Goal: Task Accomplishment & Management: Manage account settings

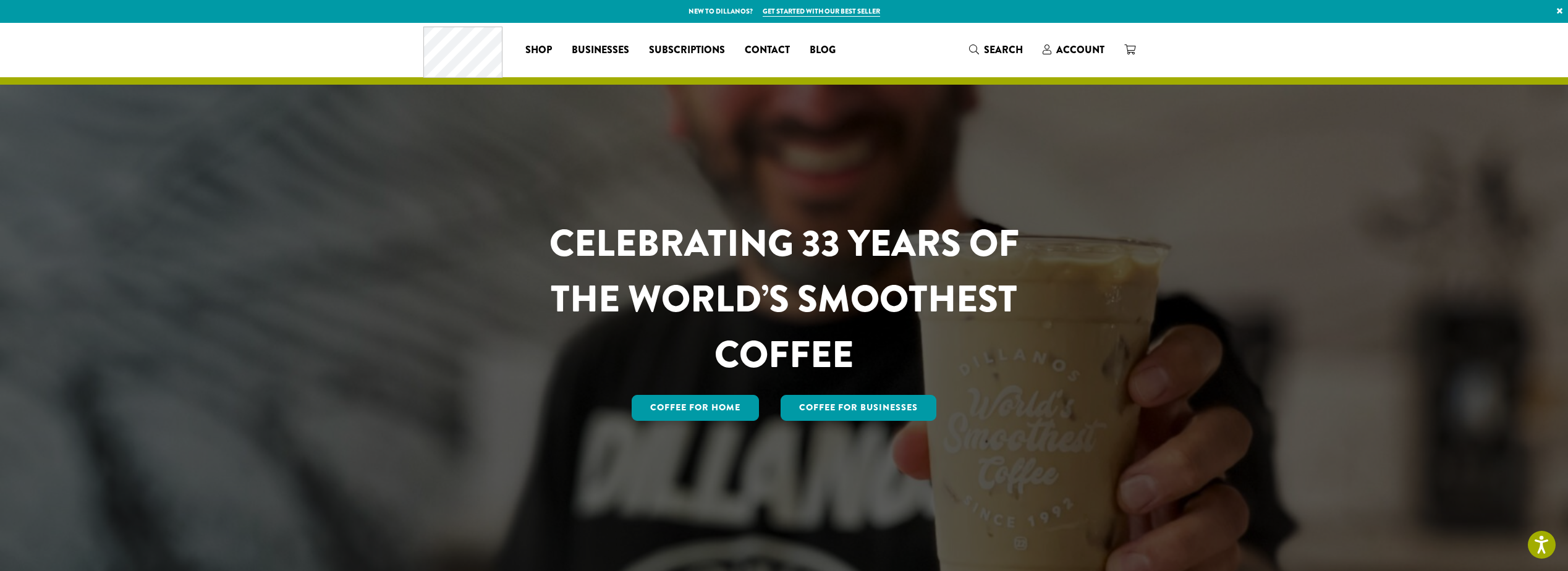
click at [1087, 19] on p "New to Dillanos? Get started with our best seller ×" at bounding box center [784, 11] width 1568 height 23
click at [1081, 50] on span "Account" at bounding box center [1081, 50] width 48 height 14
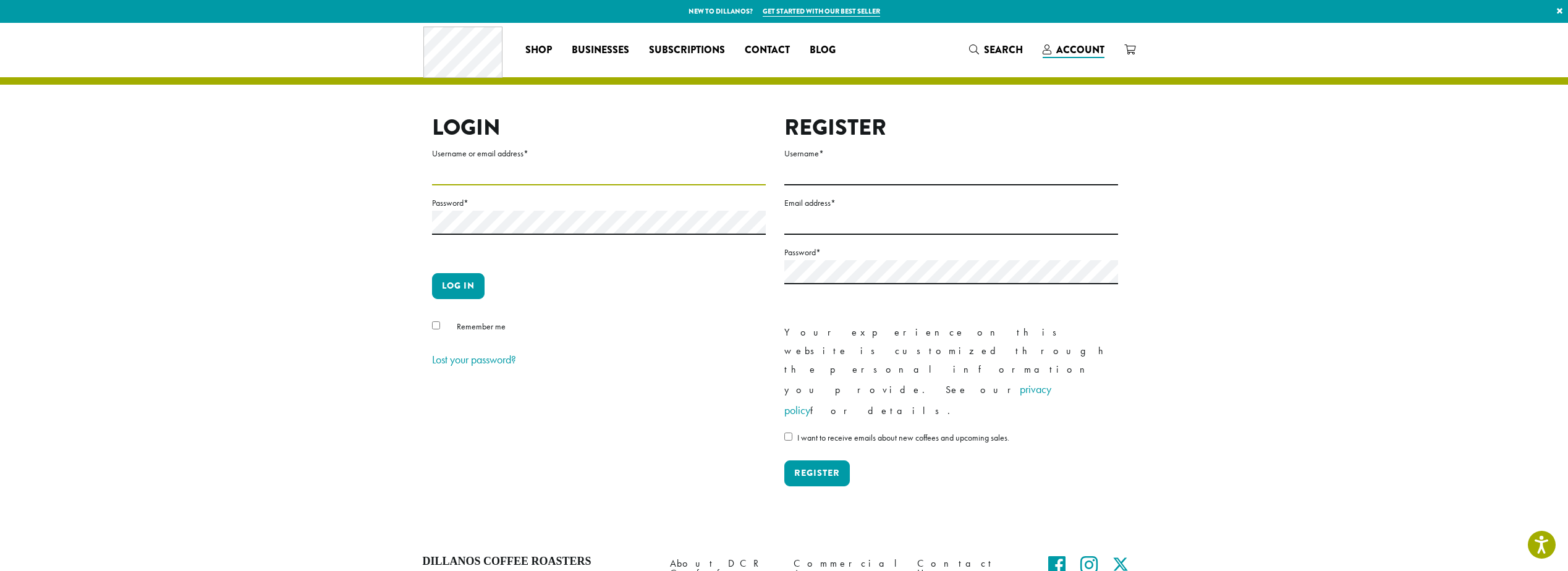
click at [482, 171] on input "Username or email address *" at bounding box center [599, 173] width 334 height 24
click at [140, 256] on section "Login Username or email address * Password * Log in Remember me Lost your passw…" at bounding box center [784, 279] width 1568 height 513
click at [698, 173] on input "Username or email address *" at bounding box center [599, 173] width 334 height 24
type input "*******"
click at [432, 273] on button "Log in" at bounding box center [458, 286] width 52 height 26
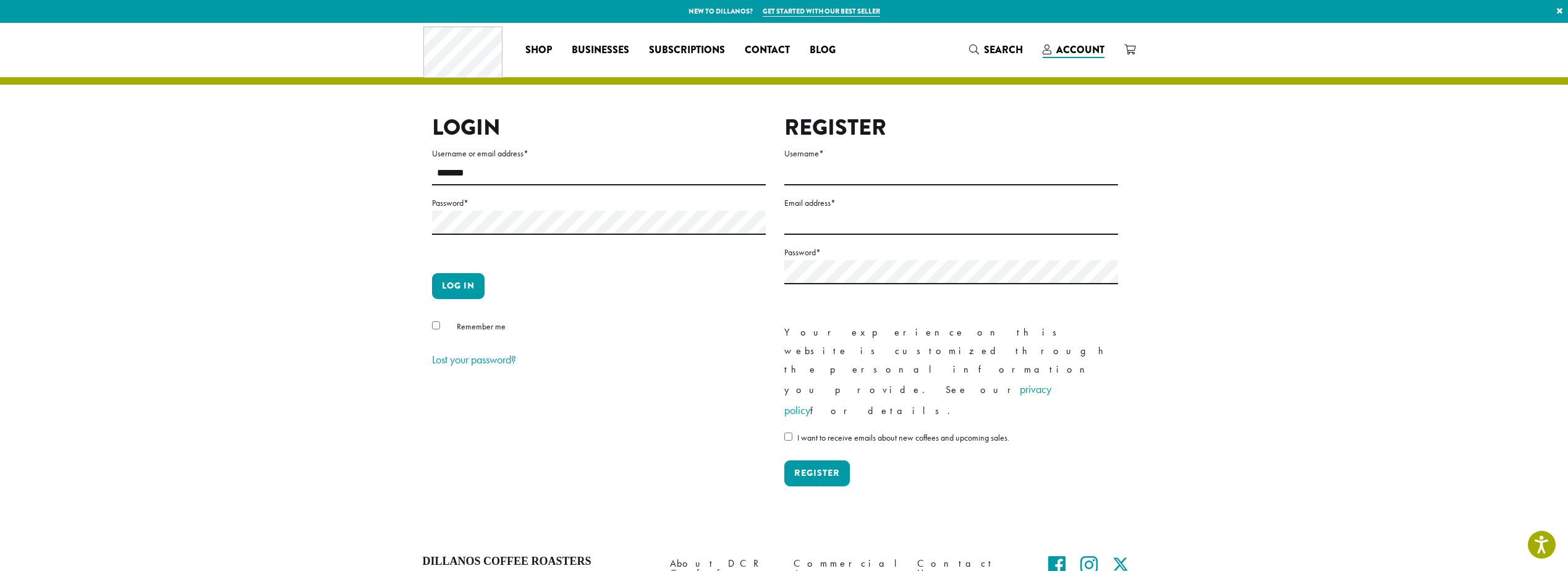
click at [482, 322] on span "Remember me" at bounding box center [481, 326] width 49 height 11
click at [469, 295] on button "Log in" at bounding box center [458, 286] width 52 height 26
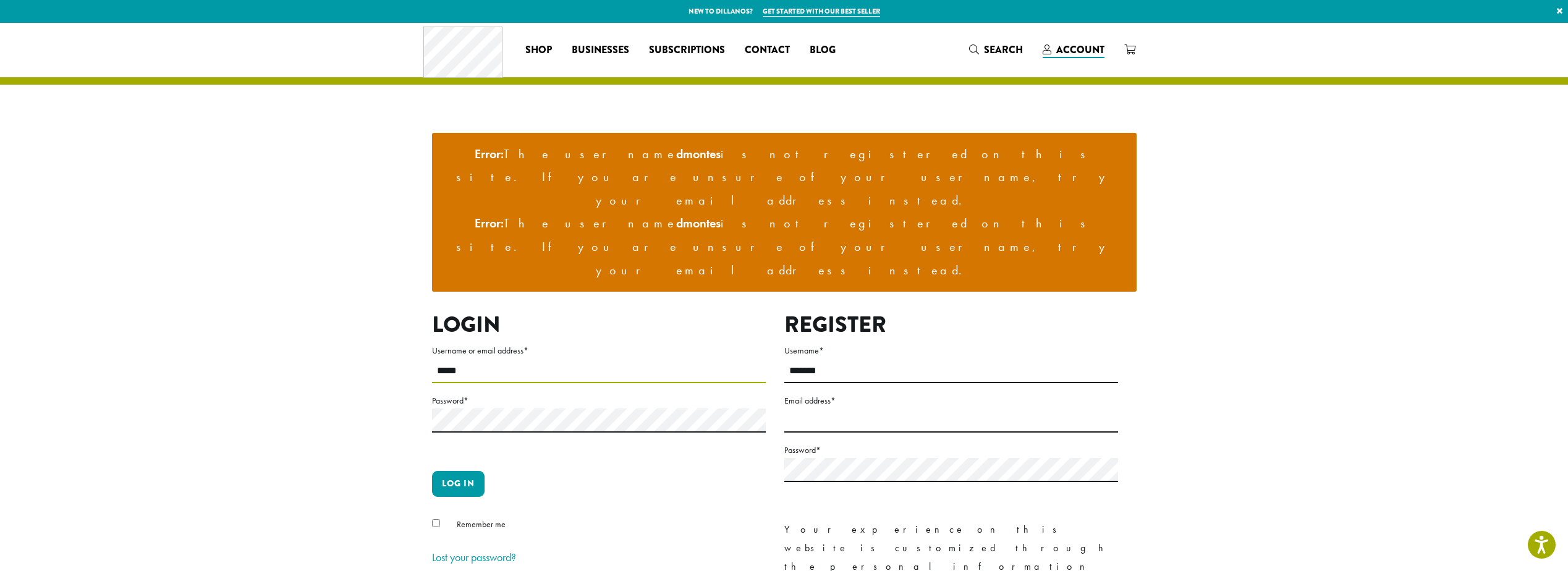
type input "*****"
click at [432, 471] on button "Log in" at bounding box center [458, 483] width 52 height 26
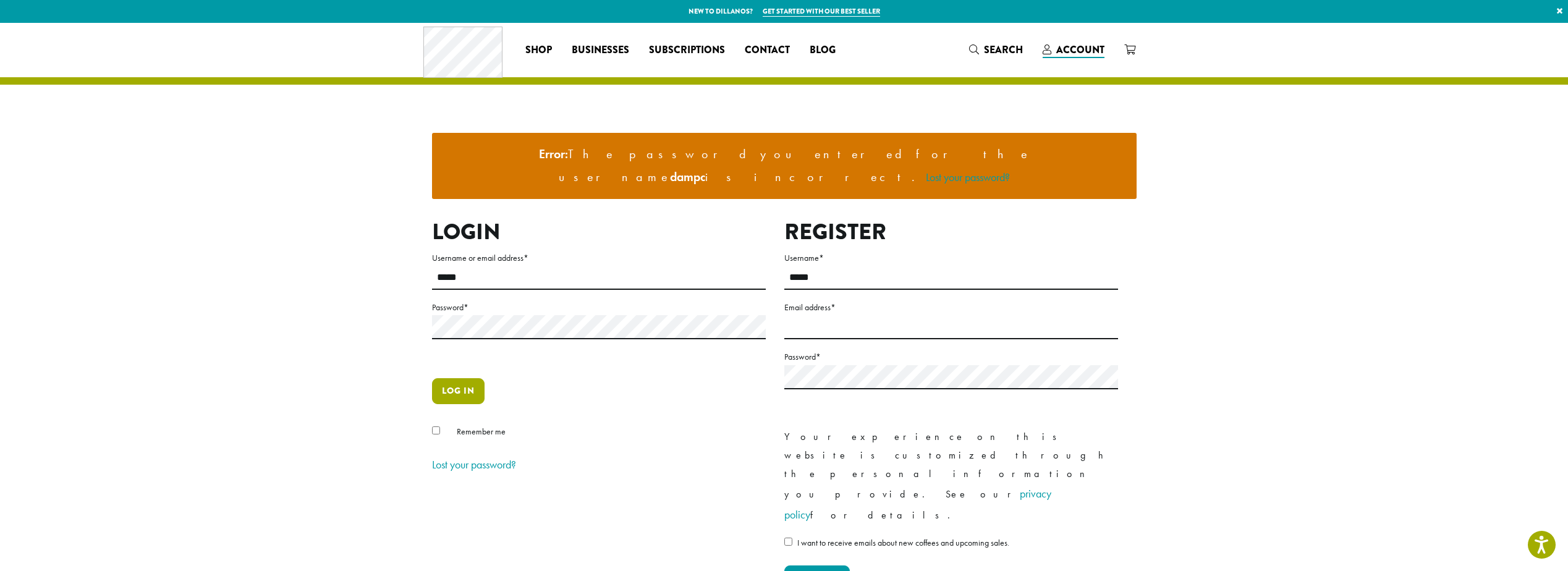
click at [452, 378] on button "Log in" at bounding box center [458, 391] width 52 height 26
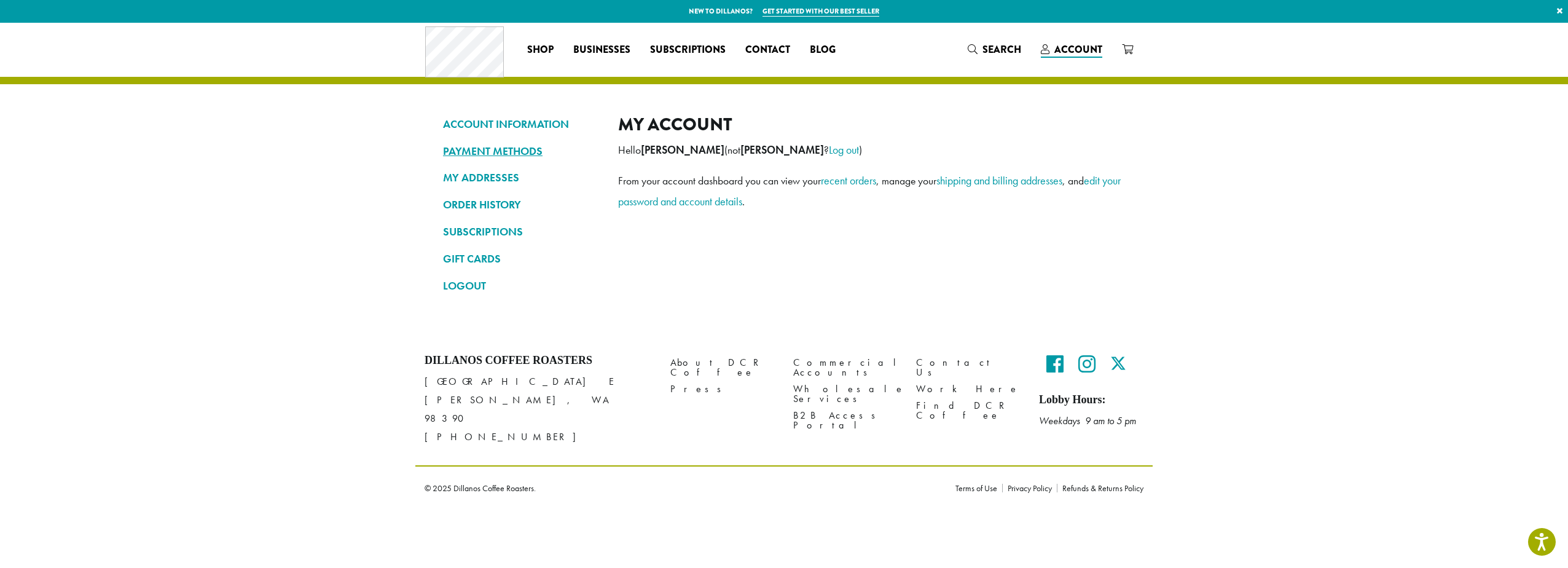
click at [505, 156] on link "PAYMENT METHODS" at bounding box center [521, 151] width 156 height 21
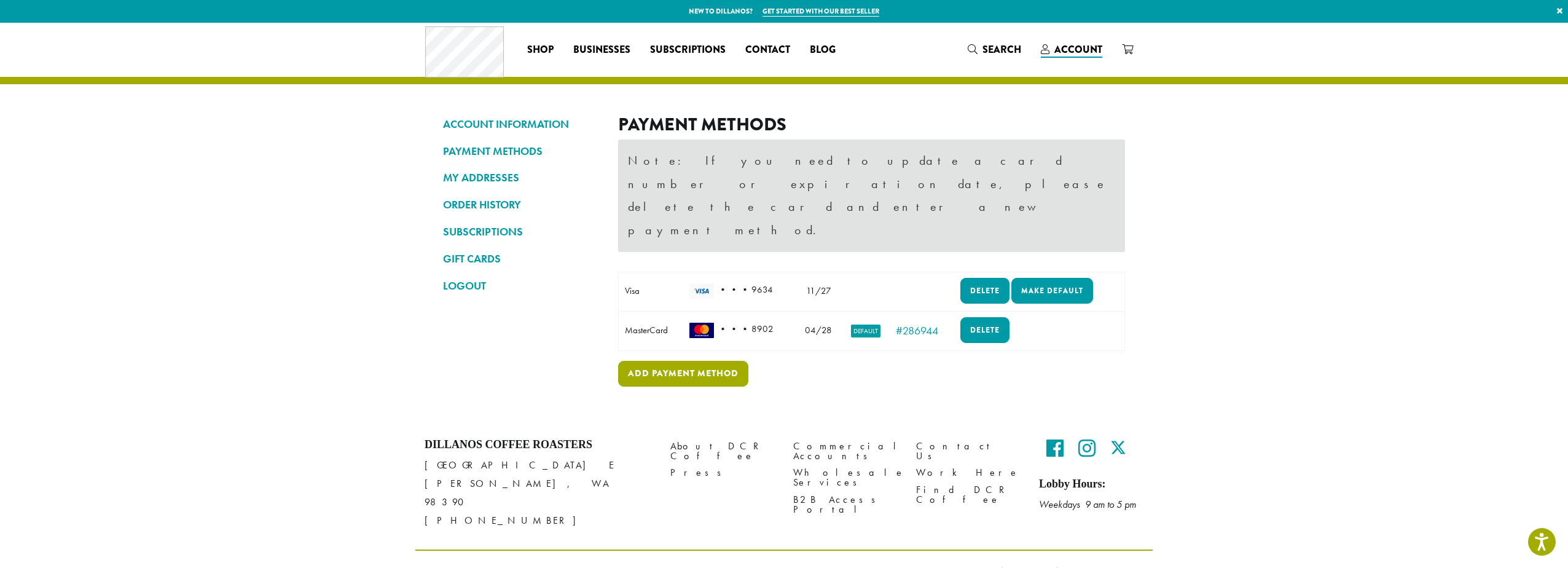
click at [646, 361] on link "Add payment method" at bounding box center [683, 373] width 130 height 26
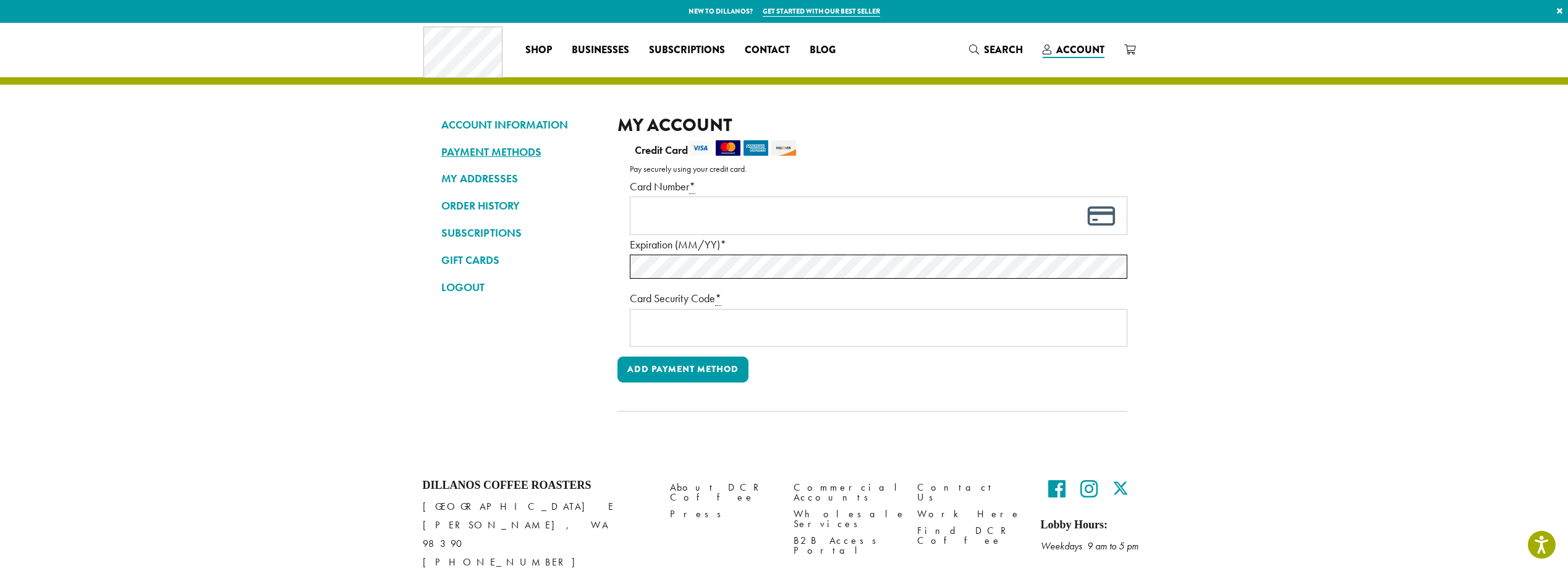
click at [479, 156] on link "PAYMENT METHODS" at bounding box center [520, 152] width 157 height 21
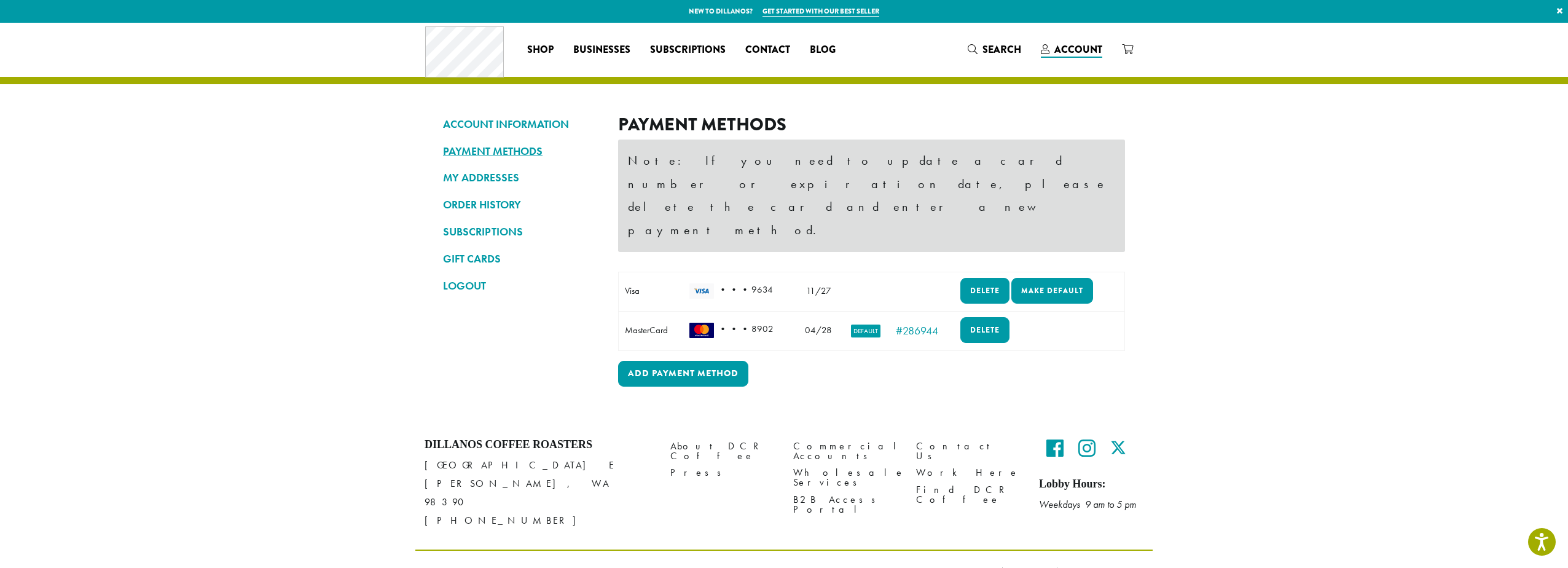
click at [478, 156] on link "PAYMENT METHODS" at bounding box center [521, 151] width 156 height 21
click at [1040, 278] on link "Make default" at bounding box center [1053, 290] width 82 height 26
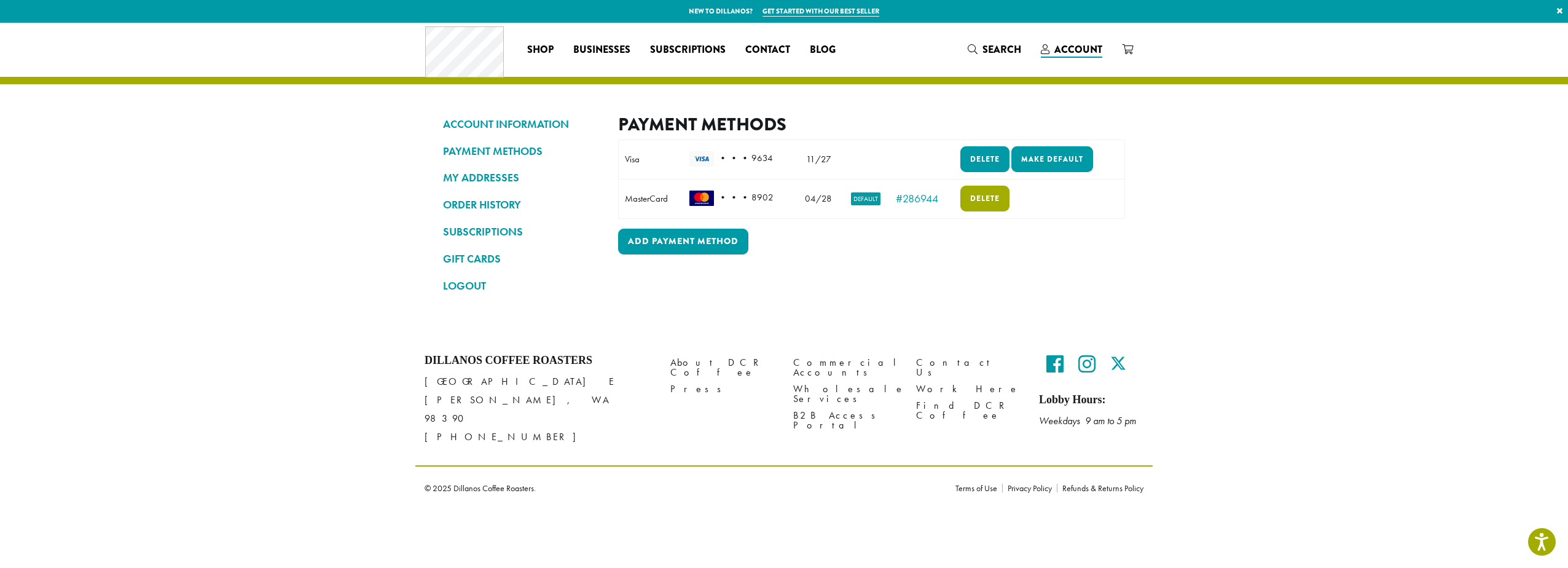
click at [980, 198] on link "Delete" at bounding box center [985, 198] width 50 height 26
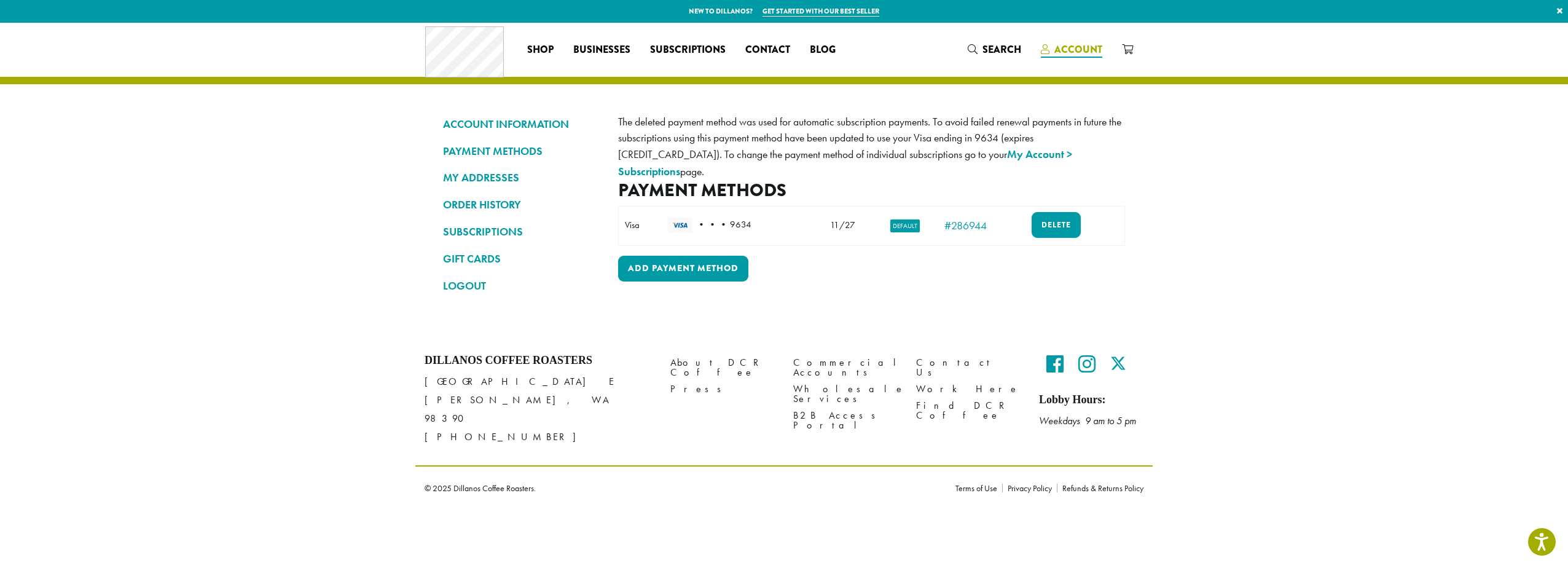
click at [1086, 50] on span "Account" at bounding box center [1079, 50] width 48 height 14
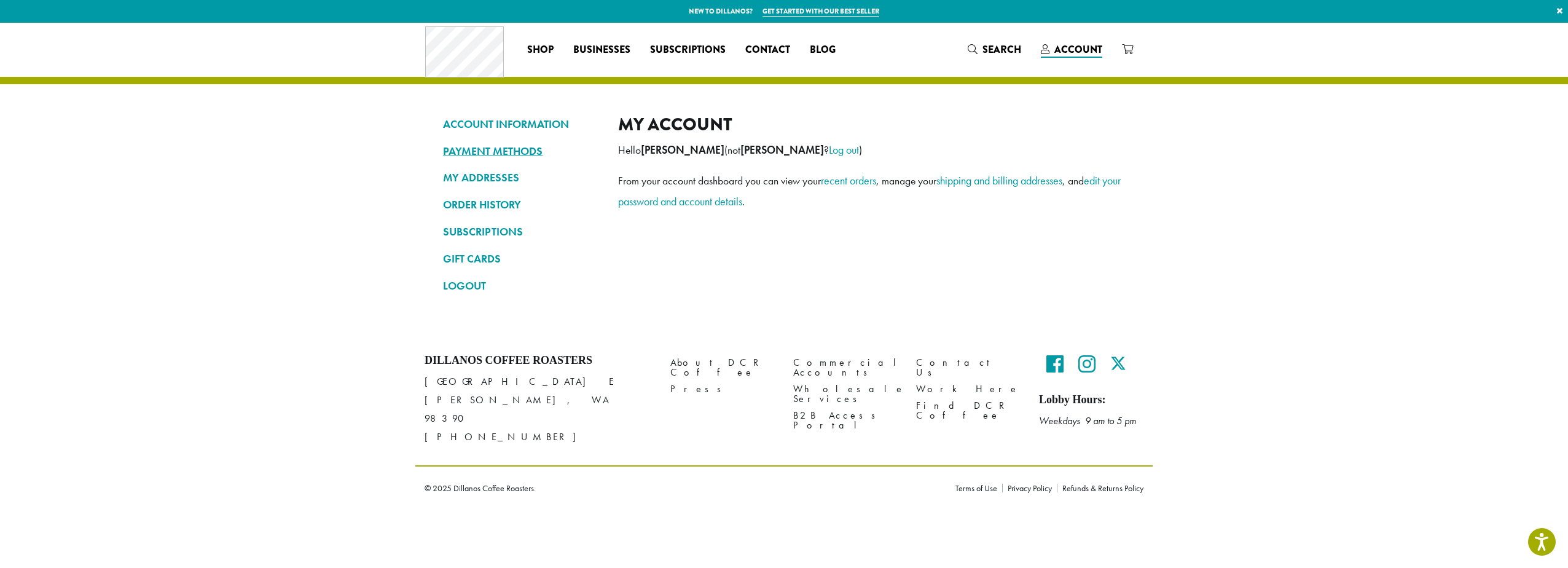
click at [487, 148] on link "PAYMENT METHODS" at bounding box center [521, 151] width 156 height 21
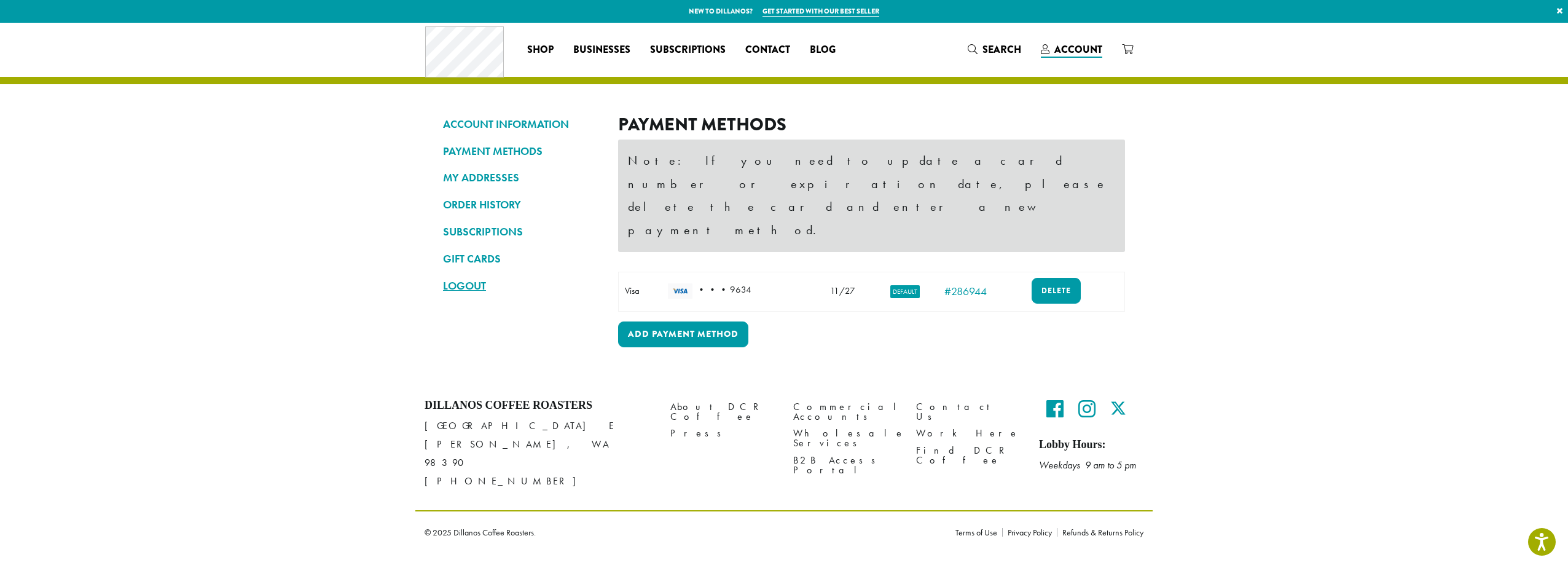
click at [448, 286] on link "LOGOUT" at bounding box center [521, 286] width 156 height 21
